Goal: Share content: Share content

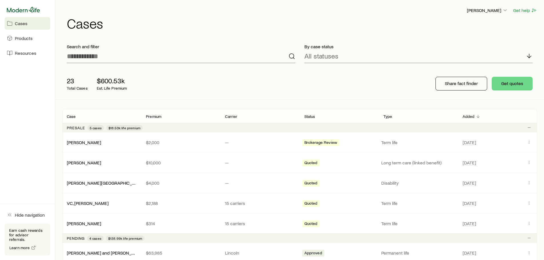
click at [27, 11] on icon at bounding box center [23, 9] width 33 height 5
click at [499, 7] on p "[PERSON_NAME]" at bounding box center [487, 10] width 41 height 6
click at [24, 55] on span "Resources" at bounding box center [25, 53] width 21 height 6
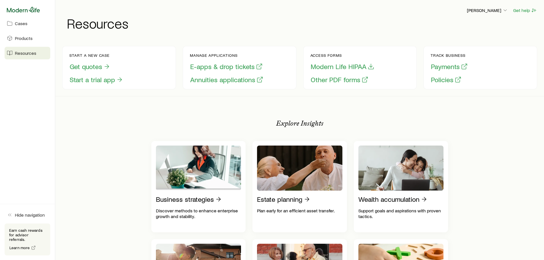
click at [23, 11] on icon at bounding box center [23, 9] width 33 height 5
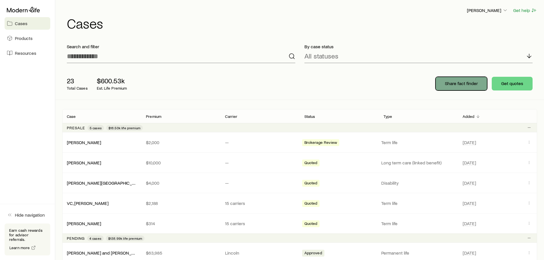
drag, startPoint x: 453, startPoint y: 81, endPoint x: 442, endPoint y: 84, distance: 11.7
click at [442, 84] on button "Share fact finder" at bounding box center [462, 84] width 52 height 14
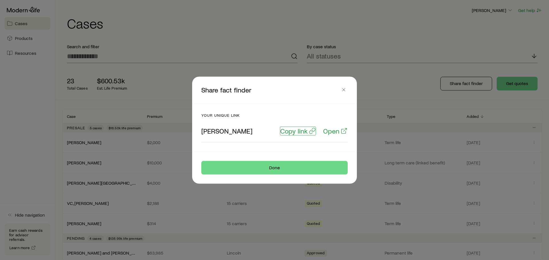
click at [291, 131] on p "Copy link" at bounding box center [293, 131] width 27 height 8
click at [343, 87] on icon "button" at bounding box center [344, 90] width 6 height 6
